Goal: Navigation & Orientation: Find specific page/section

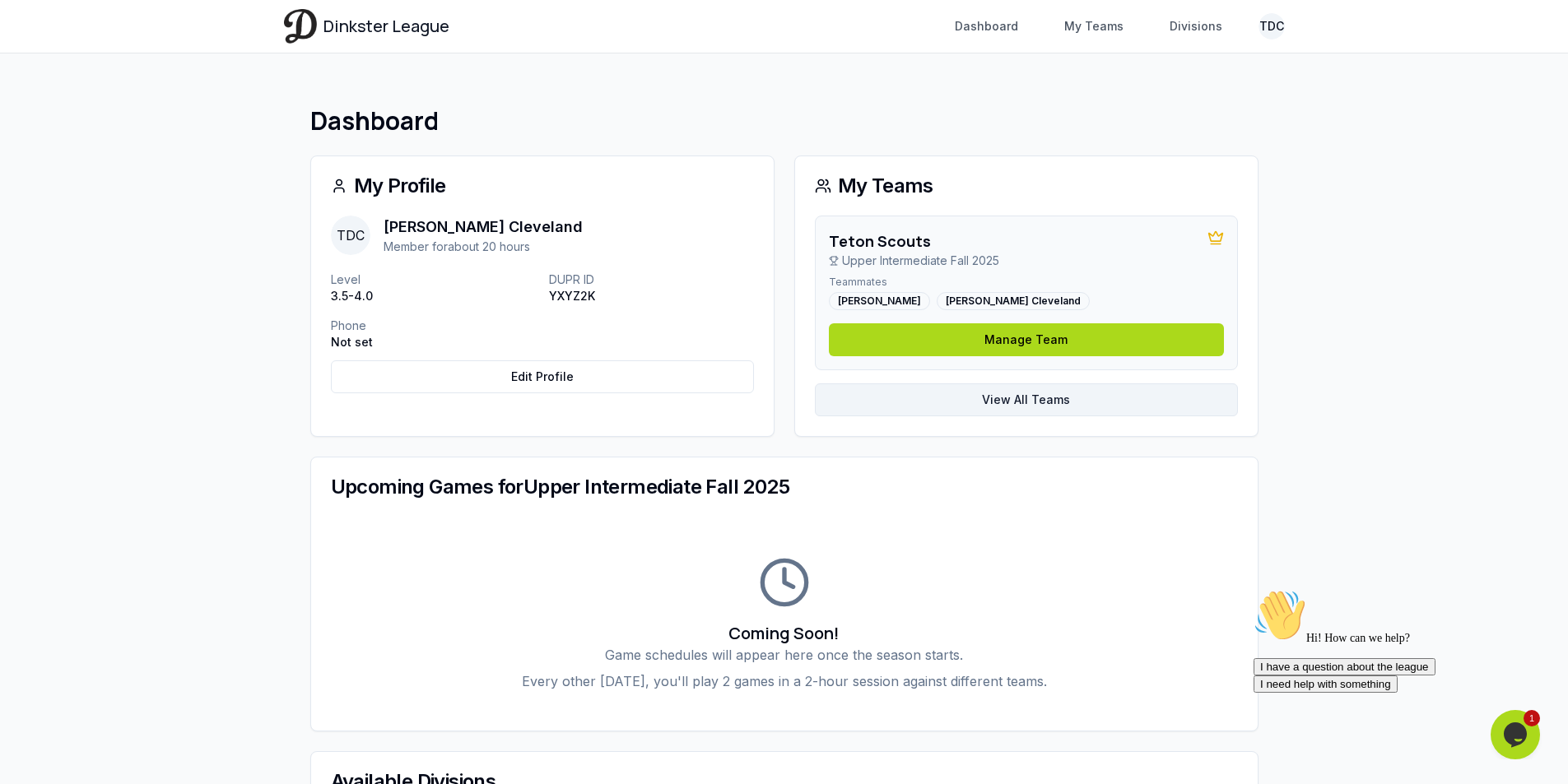
click at [1039, 397] on link "View All Teams" at bounding box center [1026, 400] width 423 height 33
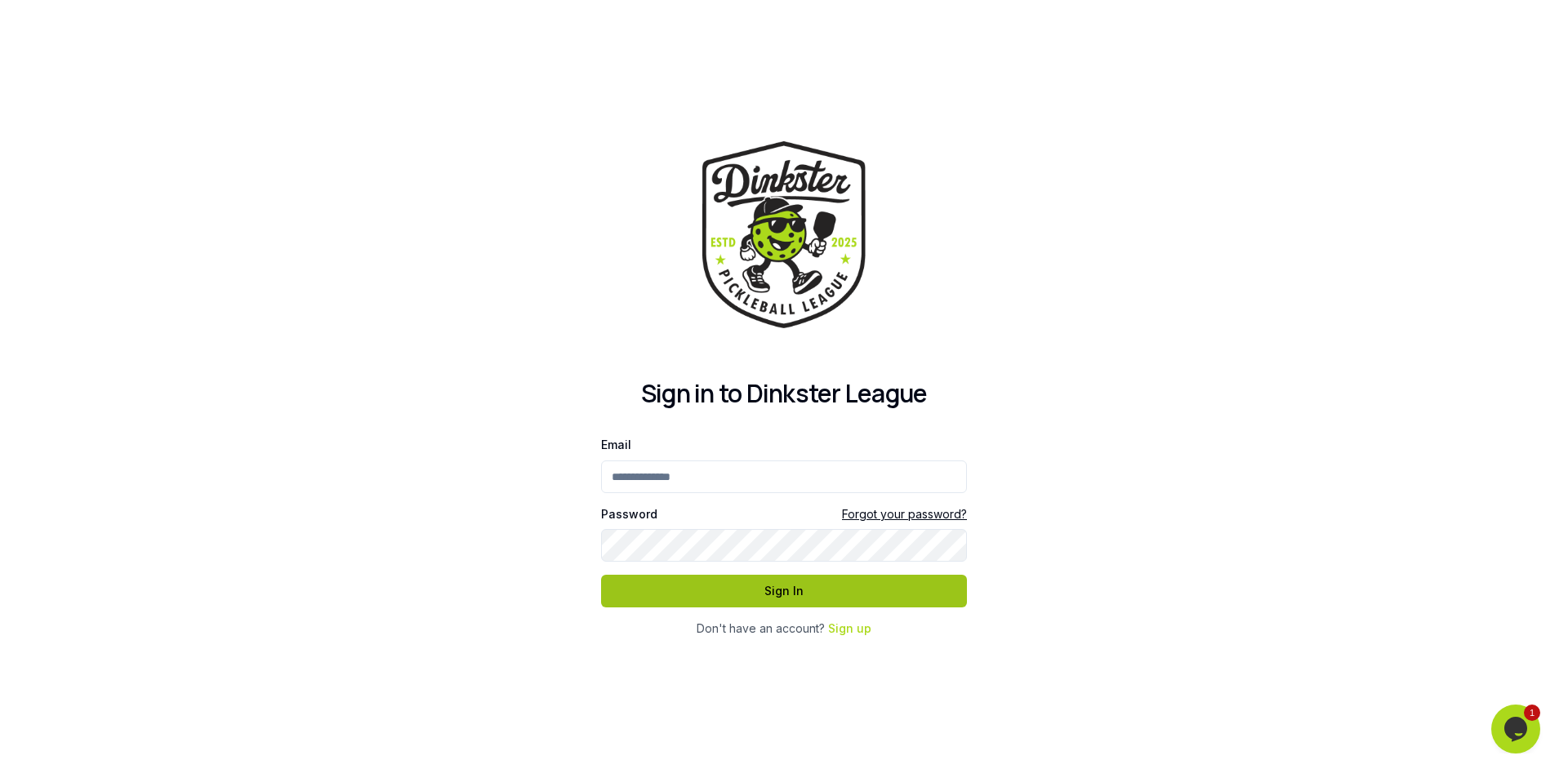
type input "**********"
click at [837, 596] on button "Sign In" at bounding box center [784, 591] width 366 height 33
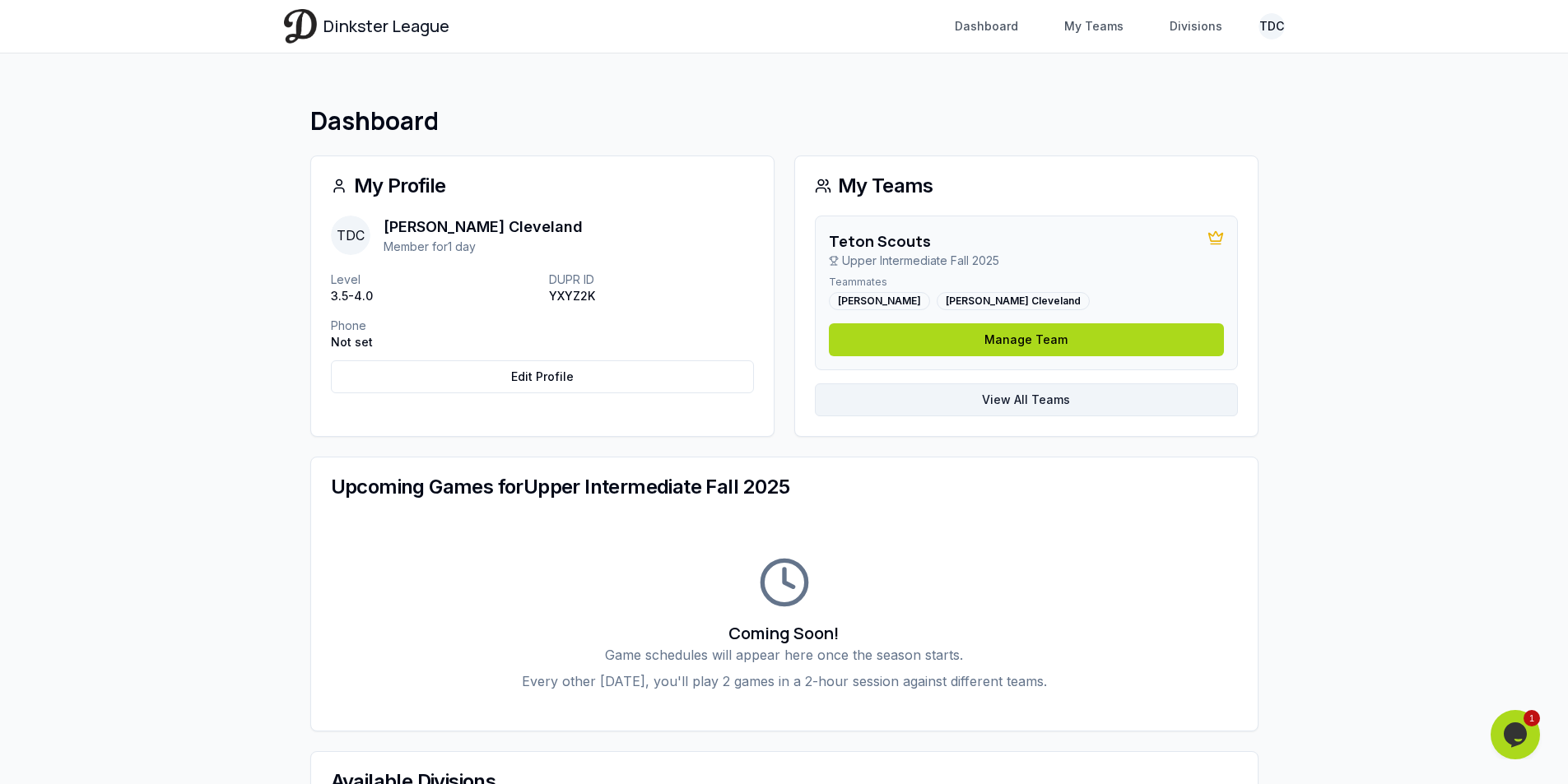
click at [1027, 400] on link "View All Teams" at bounding box center [1026, 400] width 423 height 33
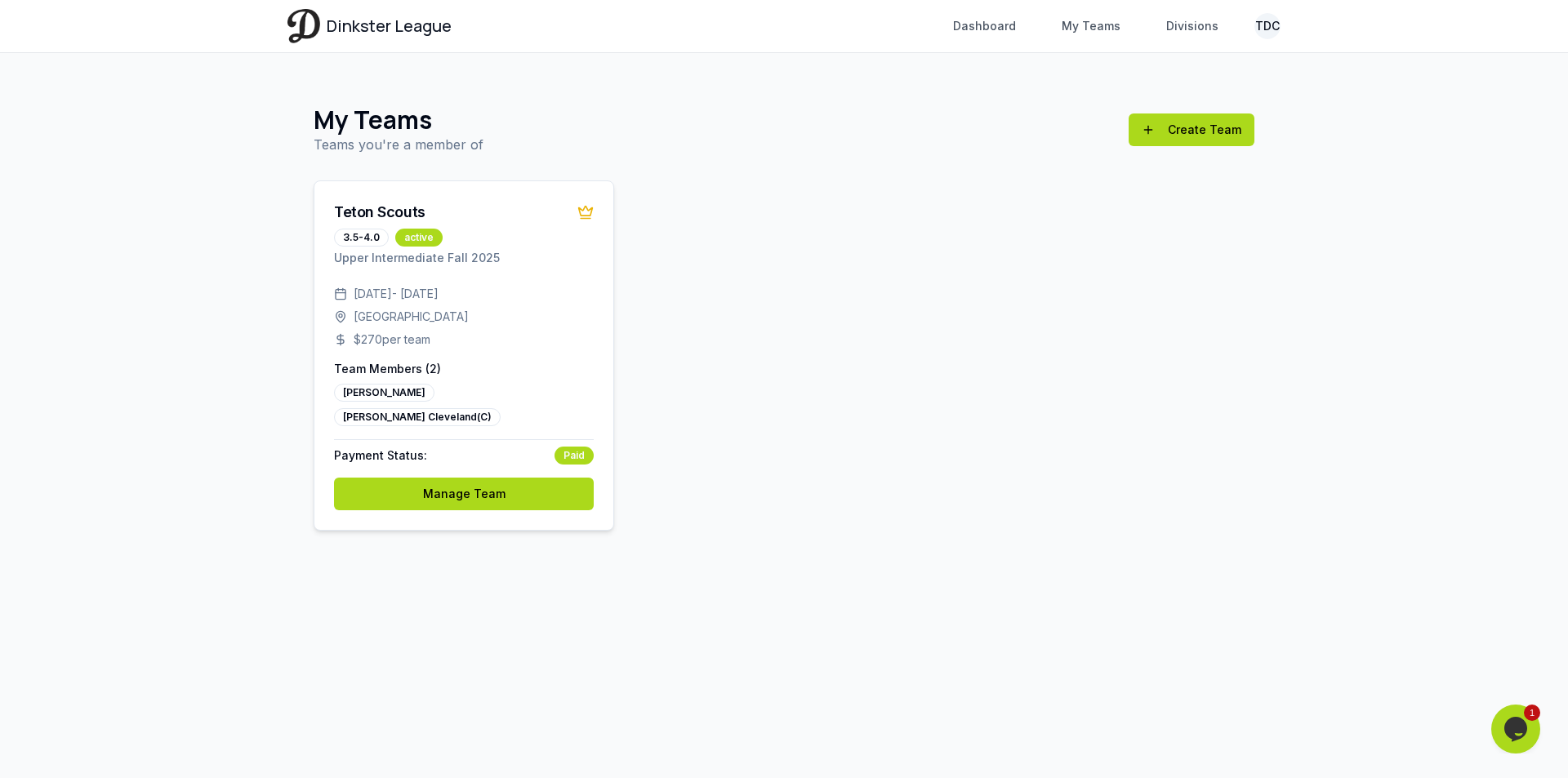
click at [464, 258] on p "Upper Intermediate Fall 2025" at bounding box center [463, 258] width 260 height 16
click at [995, 35] on link "Dashboard" at bounding box center [984, 26] width 82 height 29
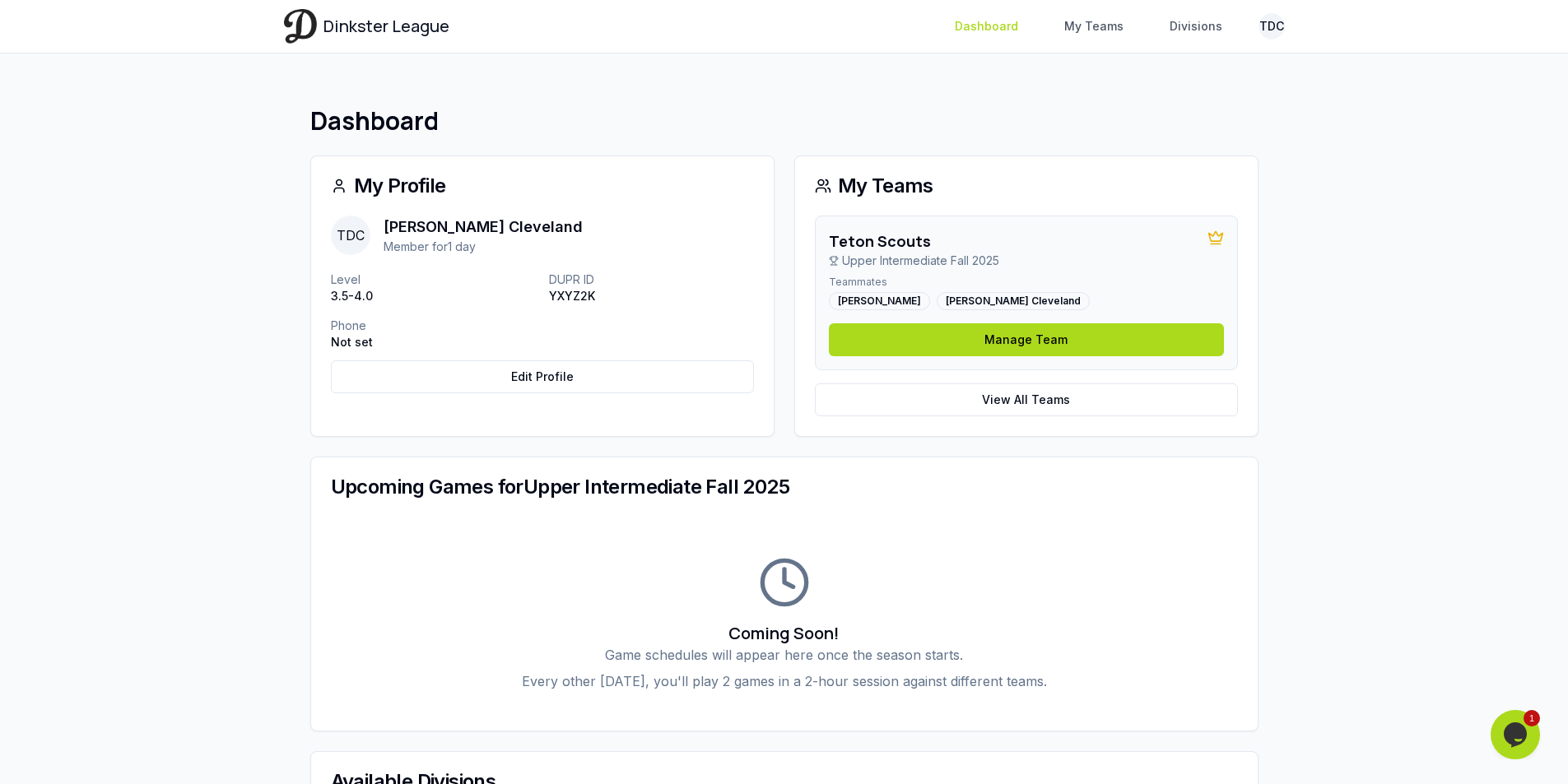
click at [1000, 29] on link "Dashboard" at bounding box center [987, 27] width 83 height 29
click at [988, 26] on link "Dashboard" at bounding box center [987, 27] width 83 height 29
click at [347, 28] on span "Dinkster League" at bounding box center [386, 26] width 126 height 23
click at [1100, 21] on link "My Teams" at bounding box center [1094, 27] width 79 height 29
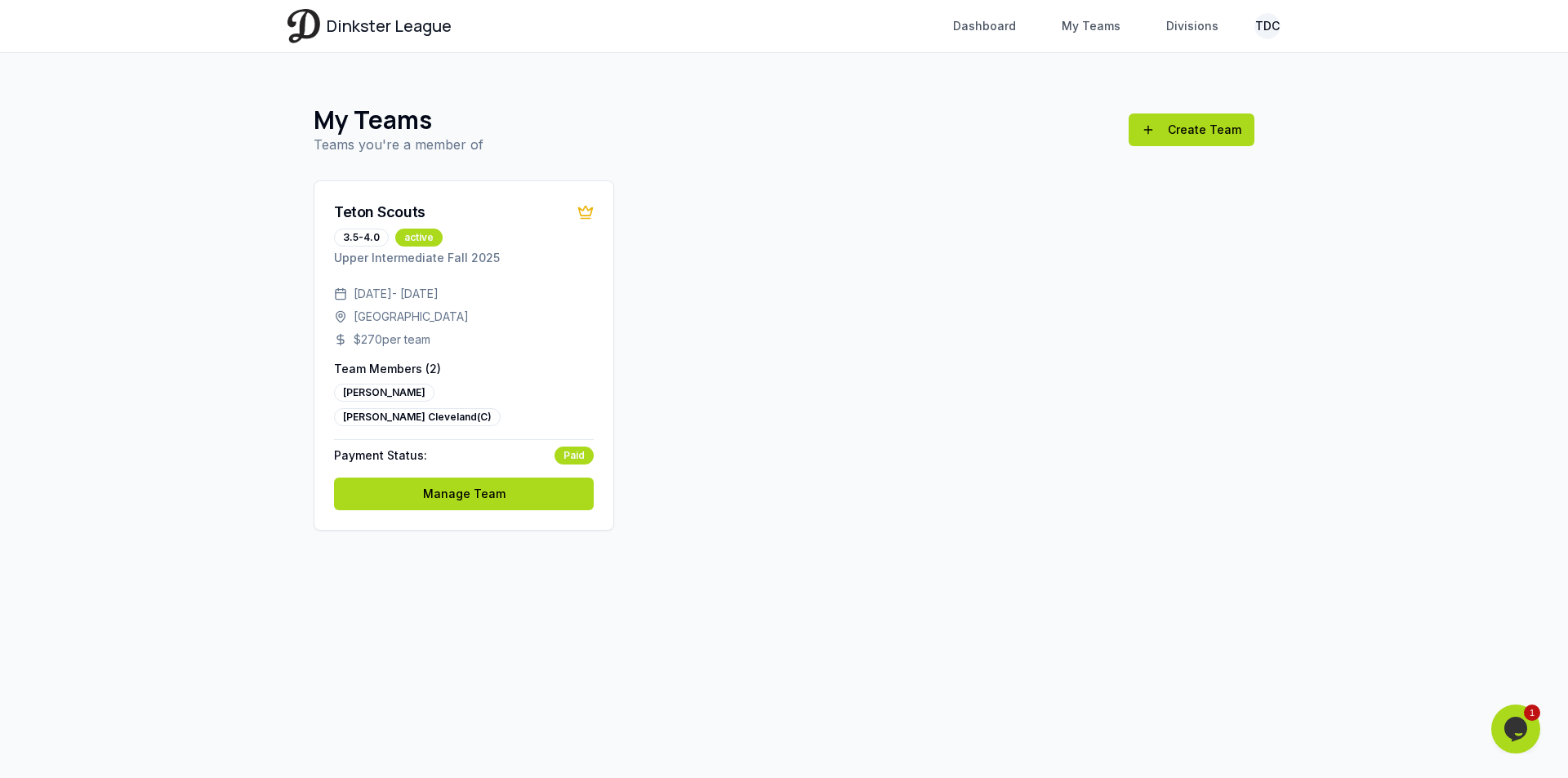
click at [1154, 25] on nav "Dashboard My Teams Divisions TDC" at bounding box center [1112, 26] width 337 height 29
click at [974, 31] on link "Dashboard" at bounding box center [984, 26] width 82 height 29
